Goal: Task Accomplishment & Management: Use online tool/utility

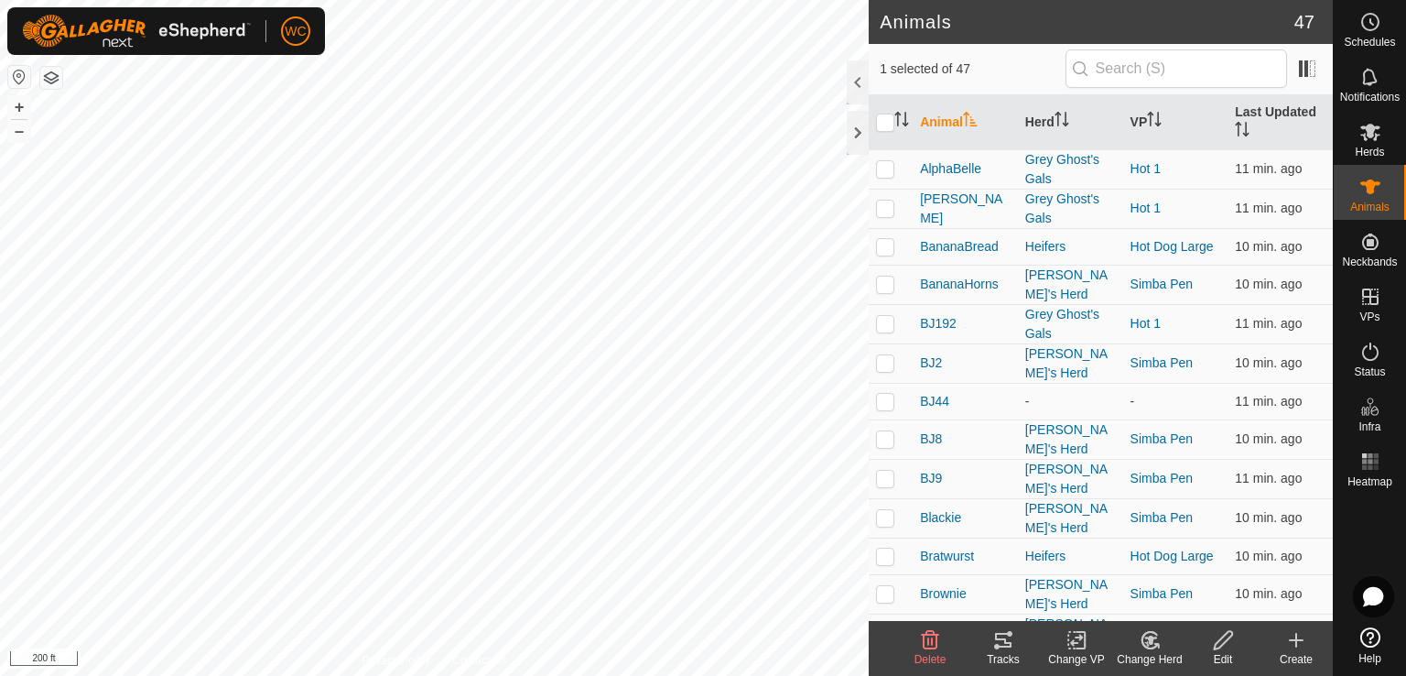
click at [1080, 644] on icon at bounding box center [1077, 640] width 23 height 22
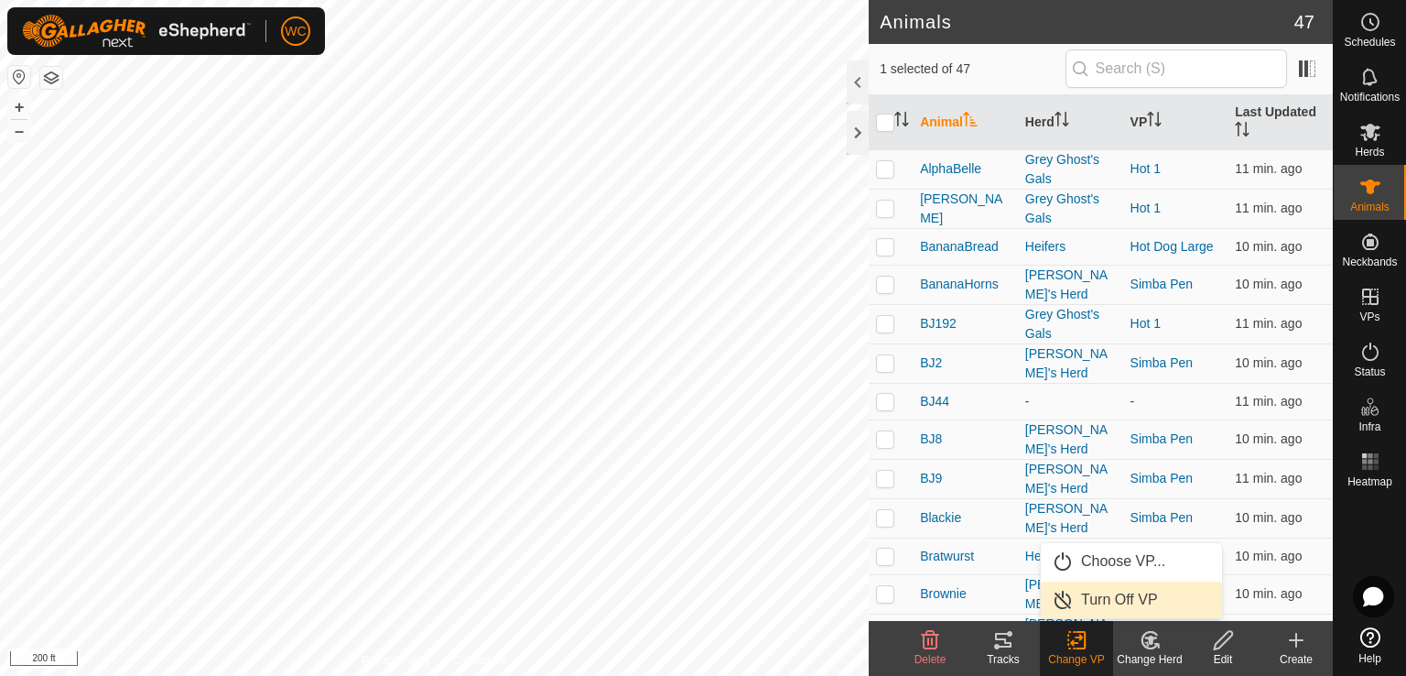
click at [1107, 601] on link "Turn Off VP" at bounding box center [1131, 599] width 181 height 37
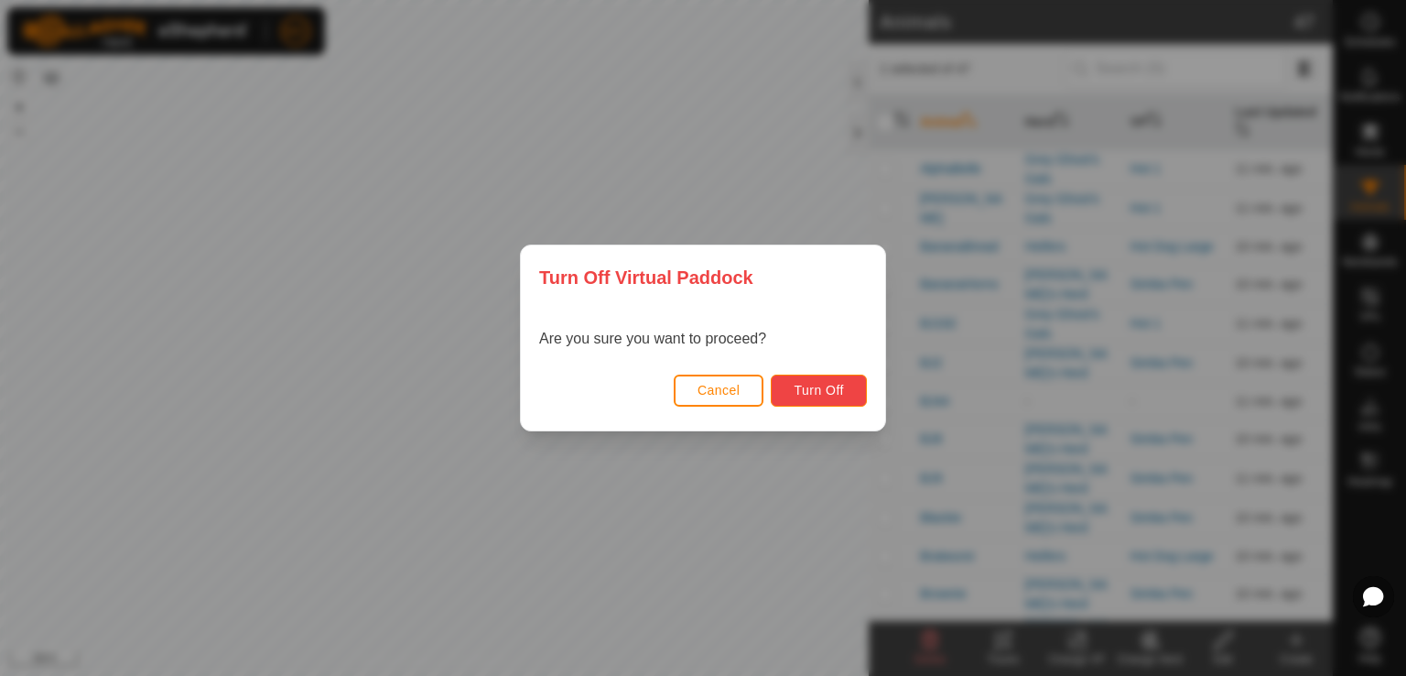
click at [805, 379] on button "Turn Off" at bounding box center [819, 391] width 96 height 32
